Goal: Share content: Share content

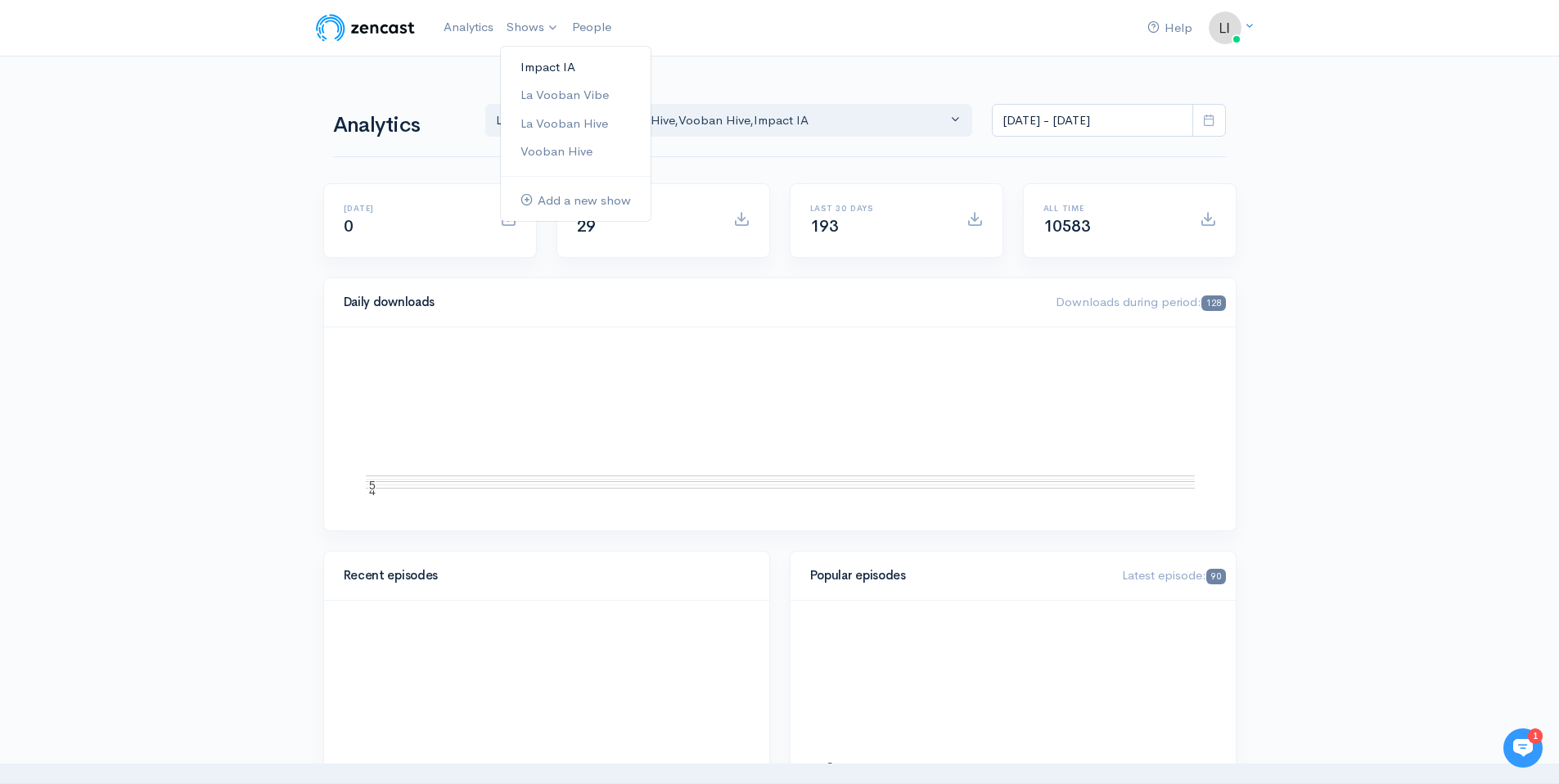
click at [578, 72] on link "Impact IA" at bounding box center [576, 67] width 150 height 29
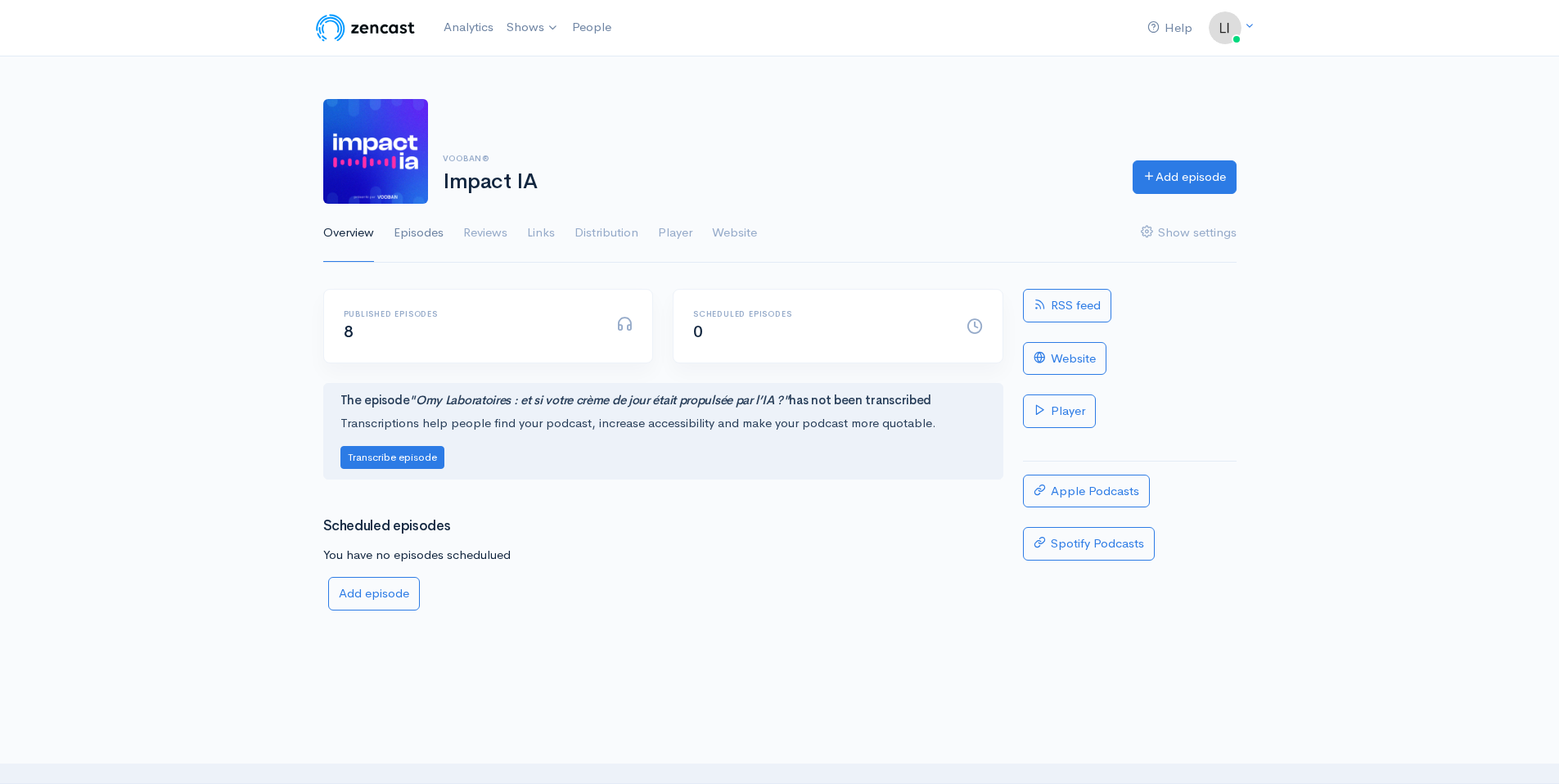
click at [418, 244] on link "Episodes" at bounding box center [418, 234] width 50 height 59
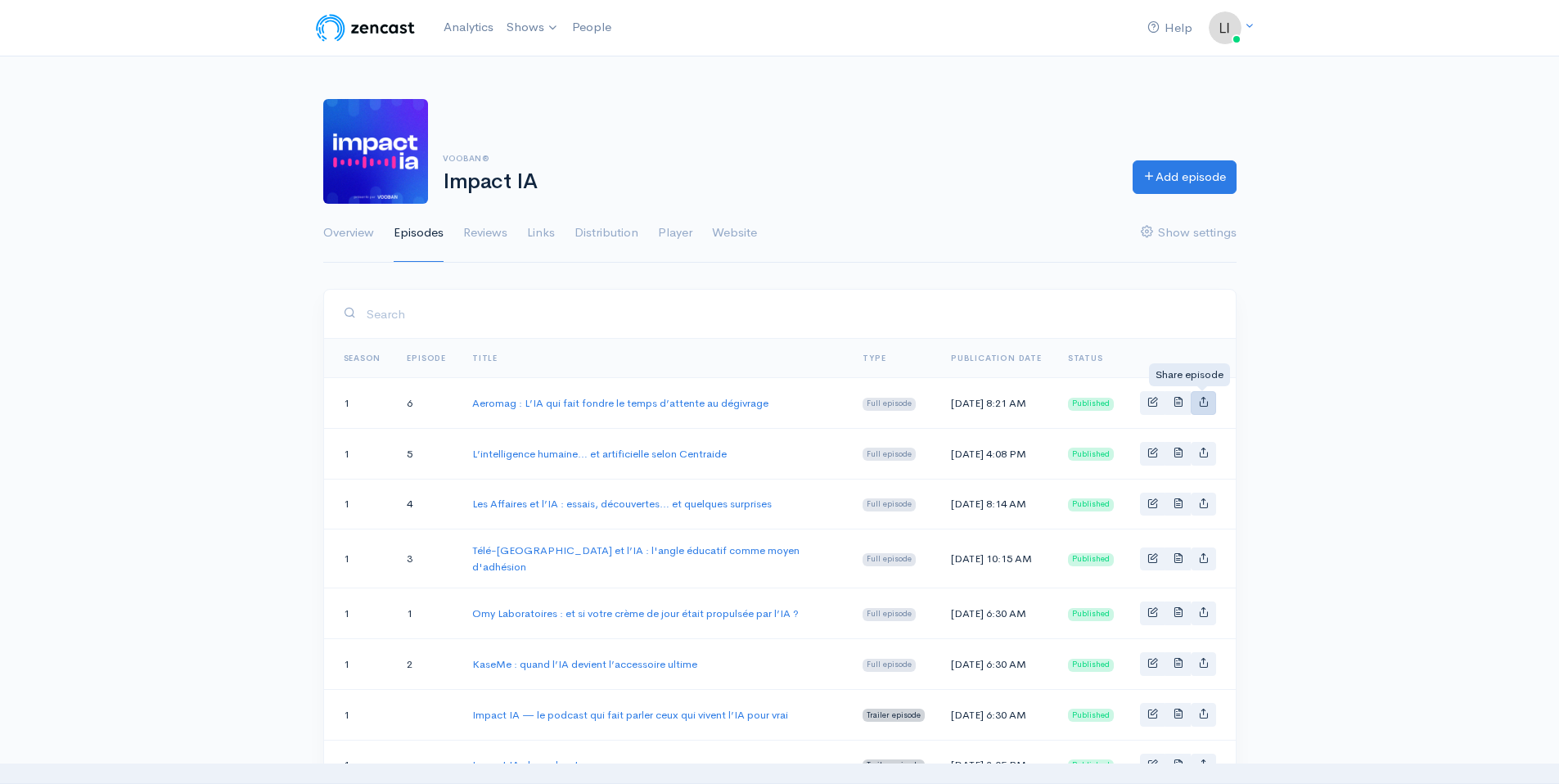
click at [1203, 405] on icon "Basic example" at bounding box center [1203, 401] width 10 height 10
type input "[URL][DOMAIN_NAME]"
type input "<iframe src='[URL][DOMAIN_NAME]' width='100%' height='190' frameborder='0' scro…"
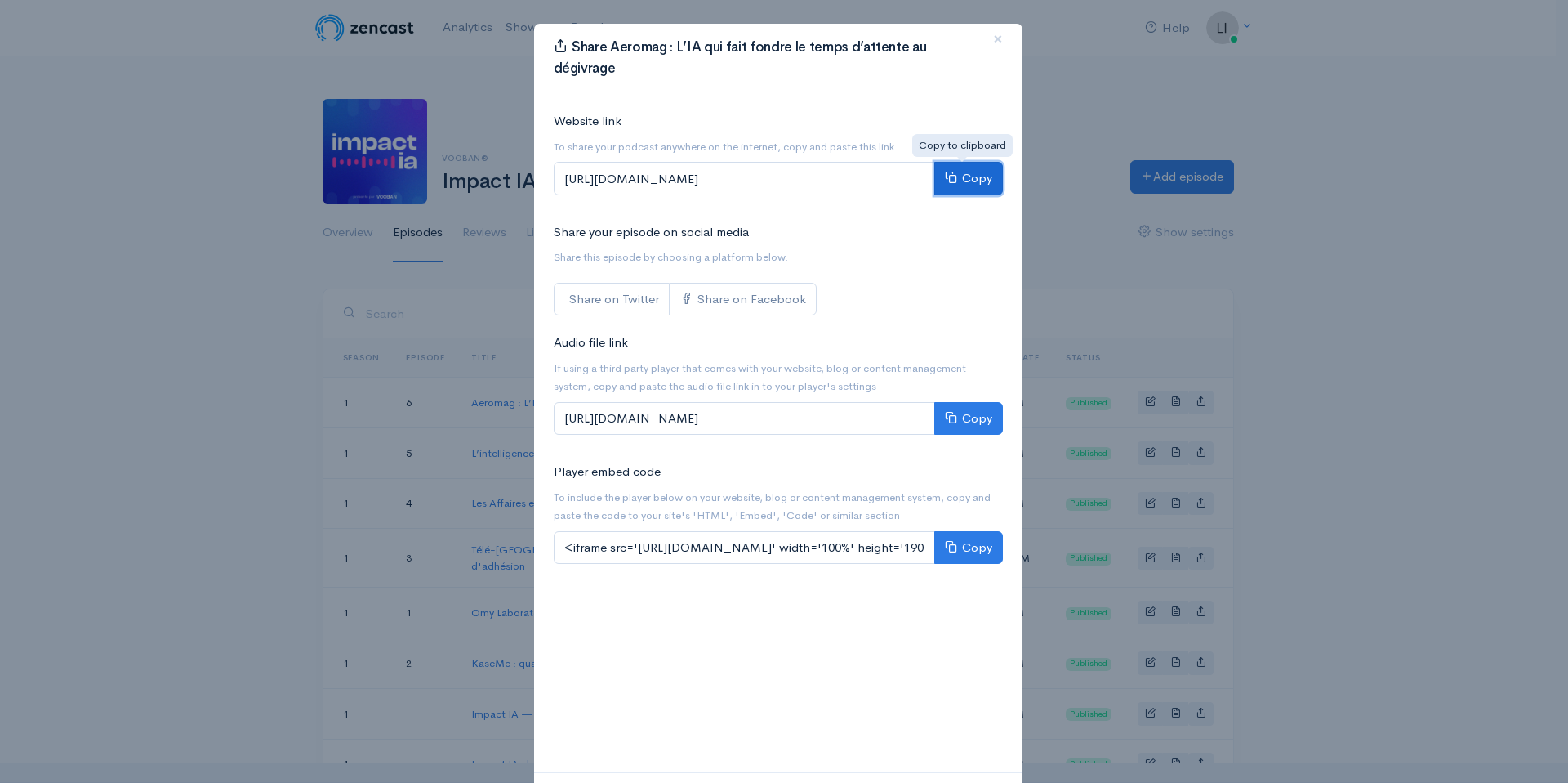
click at [959, 186] on button "Copy" at bounding box center [968, 179] width 69 height 33
